Goal: Task Accomplishment & Management: Manage account settings

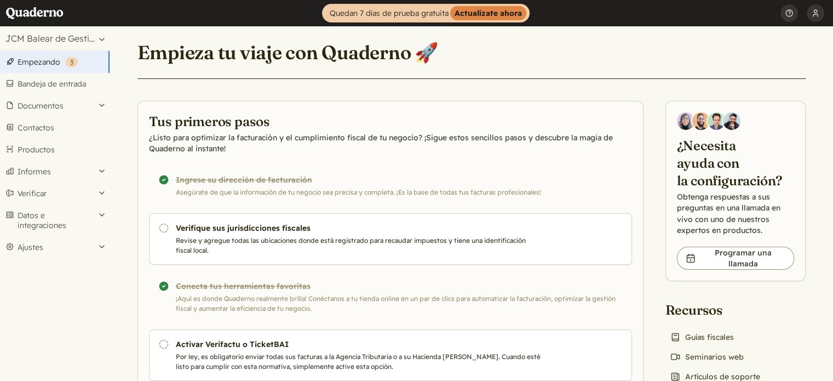
click at [496, 34] on div "Empieza tu viaje con Quaderno 🚀 Tus primeros pasos ¿Listo para optimizar la fac…" at bounding box center [471, 243] width 694 height 435
click at [807, 14] on button "[PERSON_NAME]" at bounding box center [816, 13] width 18 height 26
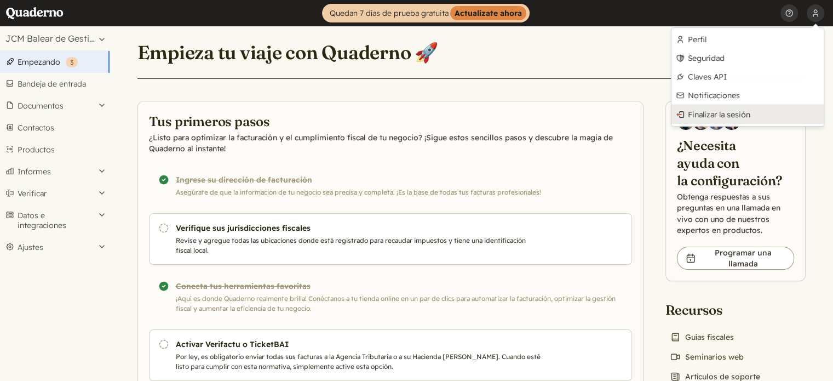
click at [723, 114] on font "Finalizar la sesión" at bounding box center [719, 115] width 62 height 10
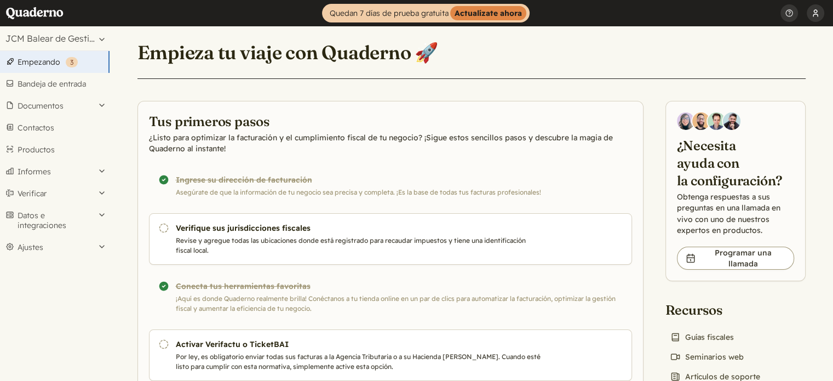
click at [817, 14] on button "[PERSON_NAME]" at bounding box center [816, 13] width 18 height 26
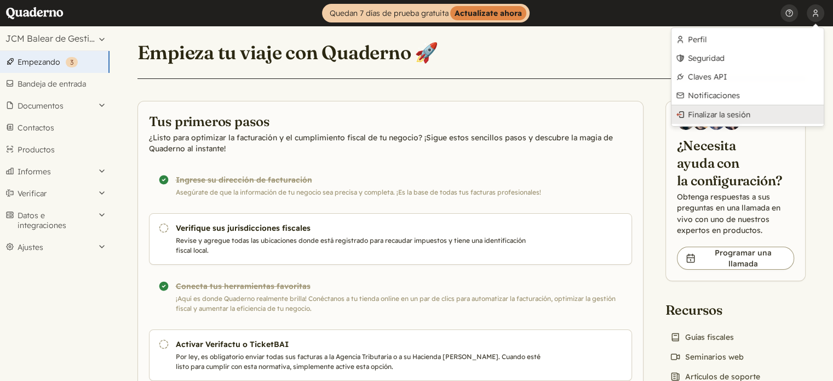
click at [742, 112] on font "Finalizar la sesión" at bounding box center [719, 115] width 62 height 10
